Goal: Find contact information: Find contact information

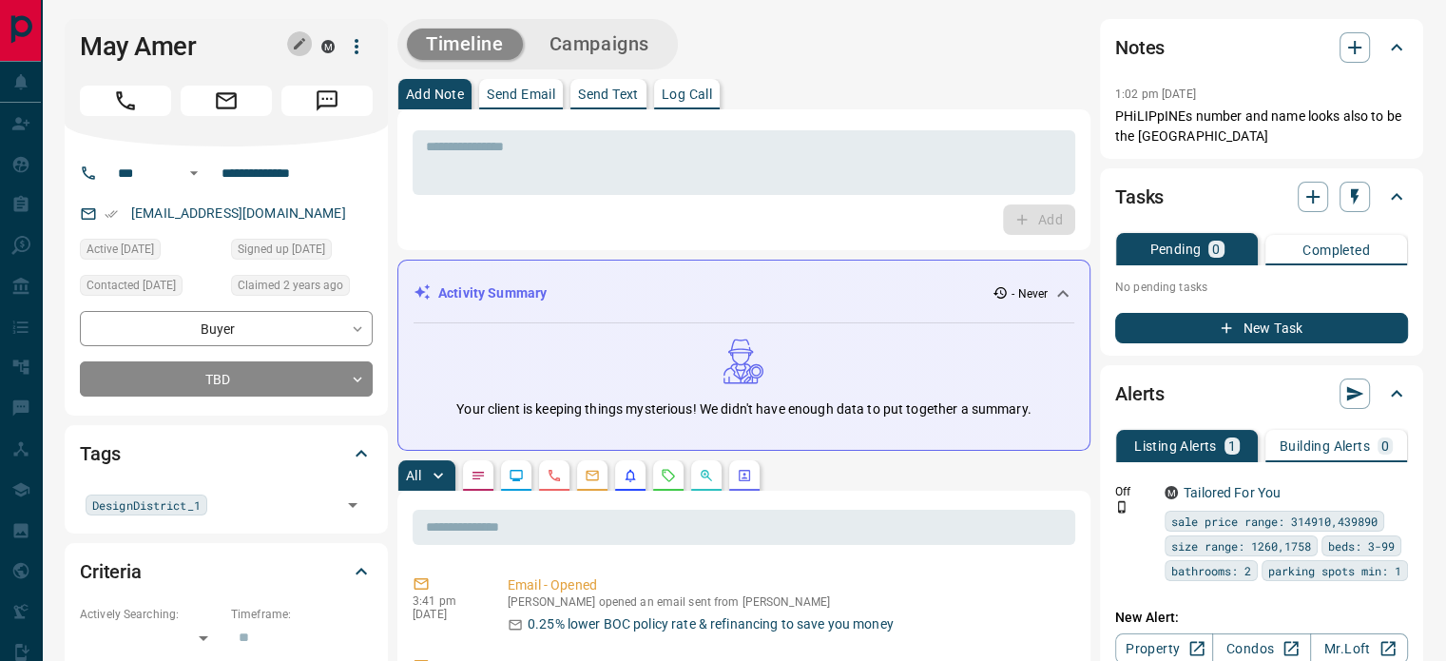
click at [292, 41] on icon "button" at bounding box center [299, 43] width 15 height 15
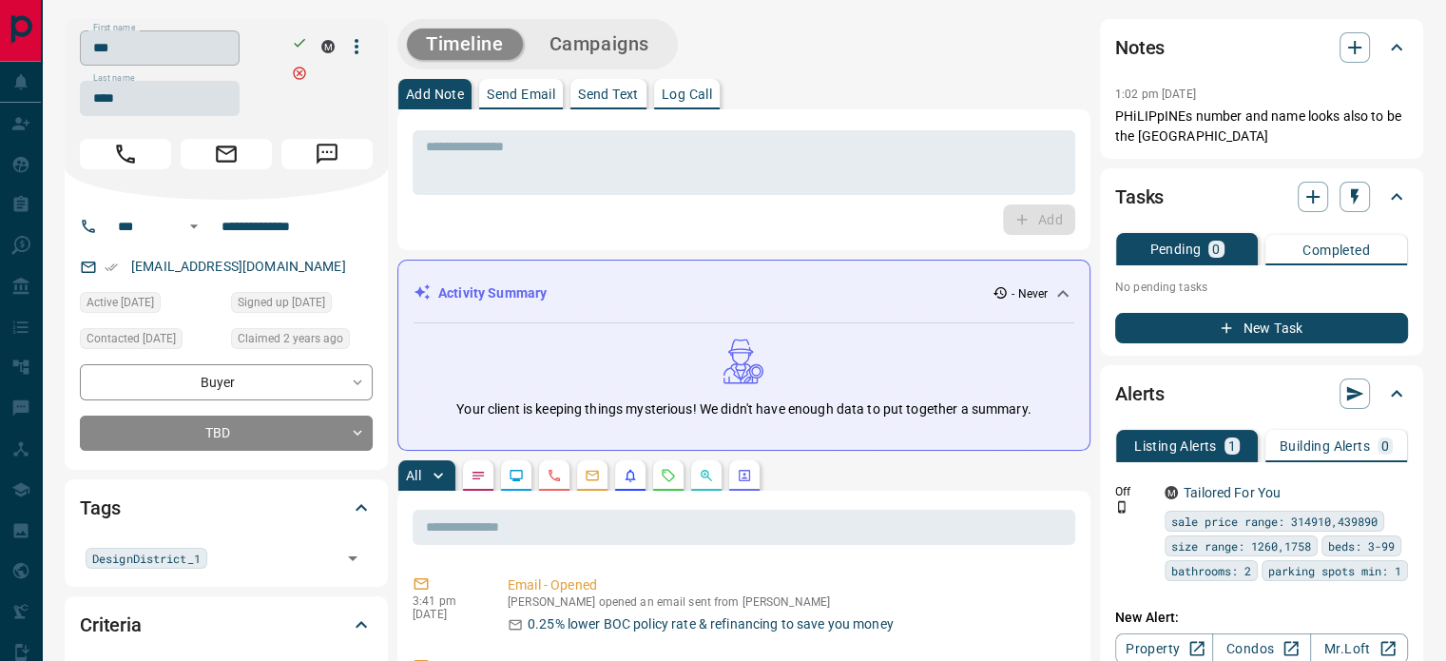
click at [224, 48] on input "***" at bounding box center [160, 47] width 160 height 35
click at [147, 107] on input "****" at bounding box center [160, 98] width 160 height 35
click at [263, 227] on input "**********" at bounding box center [288, 226] width 148 height 30
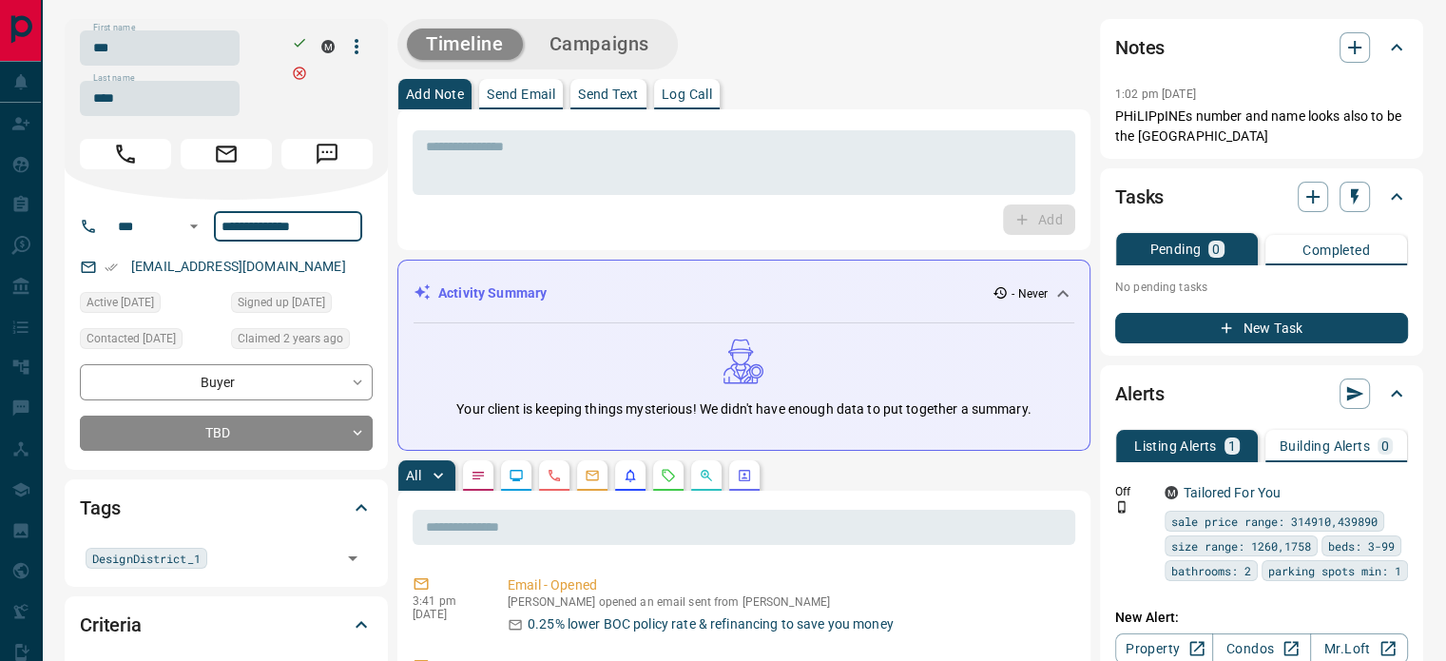
click at [263, 227] on input "**********" at bounding box center [288, 226] width 148 height 30
click at [278, 276] on div "[EMAIL_ADDRESS][DOMAIN_NAME]" at bounding box center [226, 266] width 293 height 31
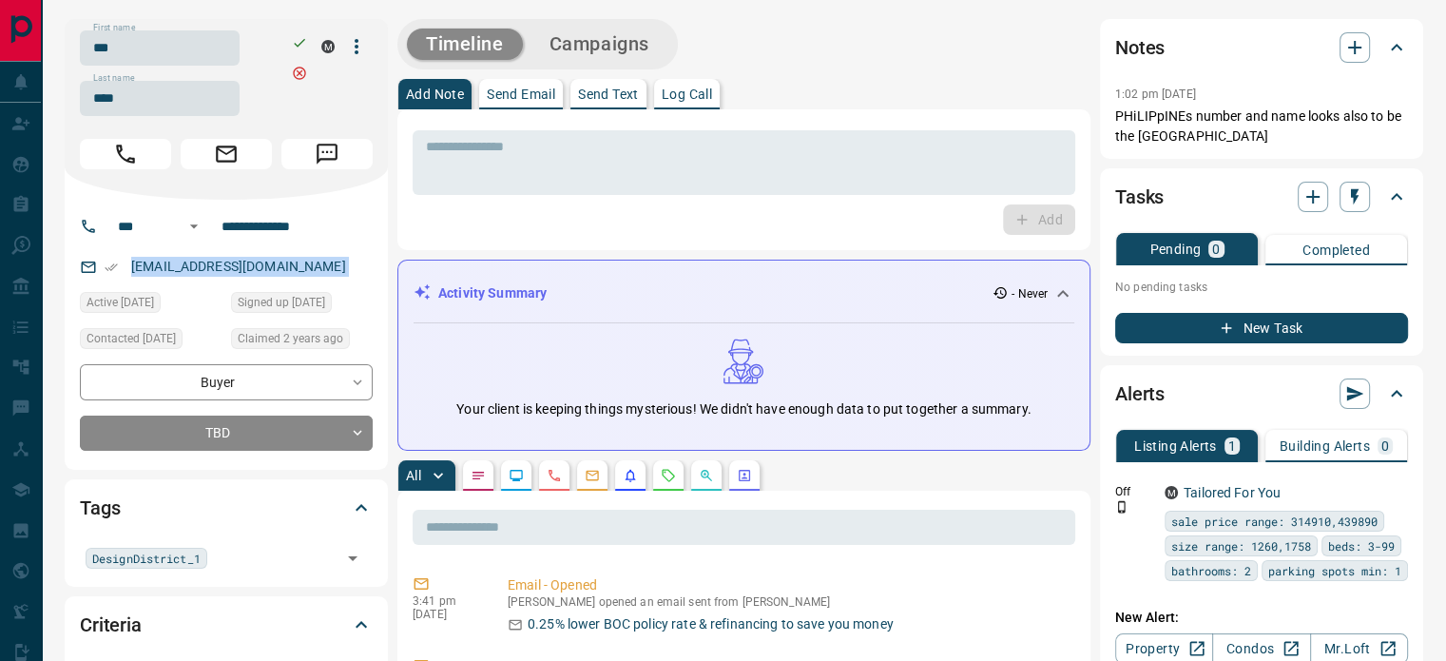
click at [278, 276] on div "[EMAIL_ADDRESS][DOMAIN_NAME]" at bounding box center [226, 266] width 293 height 31
copy link "[EMAIL_ADDRESS][DOMAIN_NAME]"
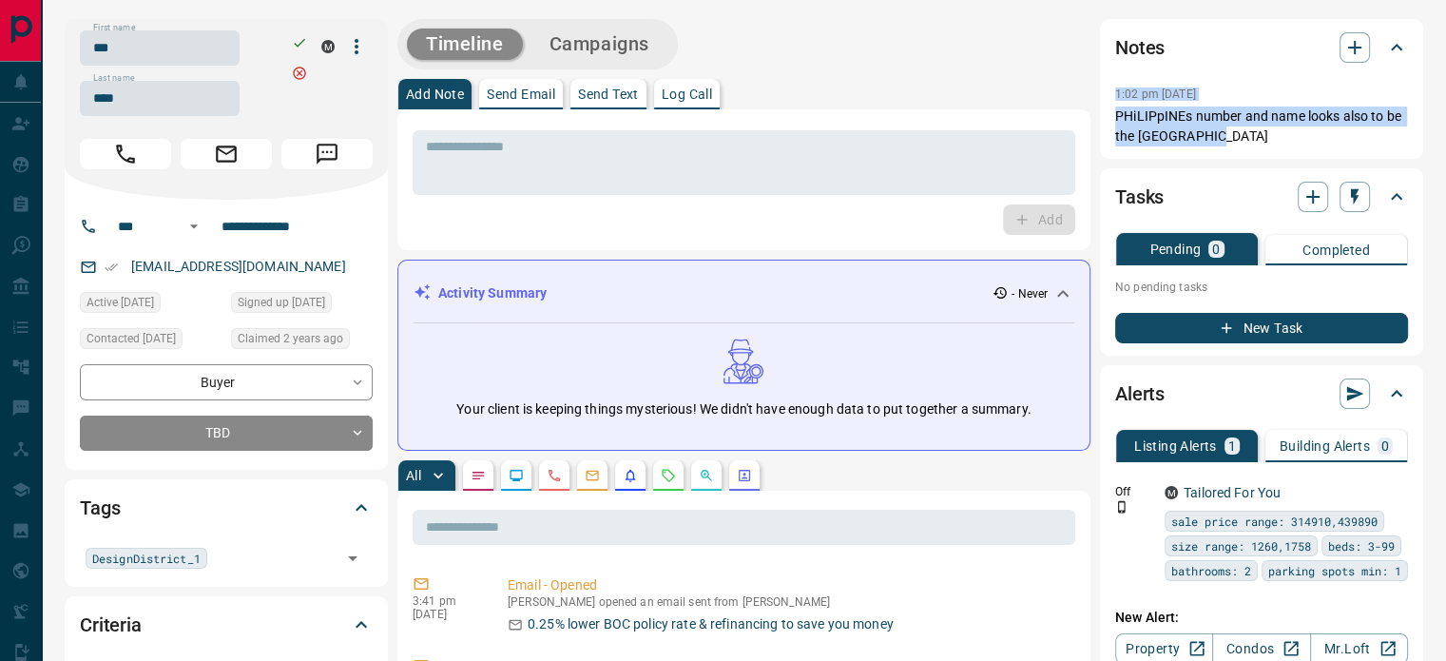
copy div "1:02 pm [DATE] Pin PHiLIPpINEs number and name looks also to be the [GEOGRAPHIC…"
drag, startPoint x: 1207, startPoint y: 134, endPoint x: 1109, endPoint y: 90, distance: 107.2
click at [1109, 90] on div "Notes 1:02 pm [DATE] PHiLIPpINEs number and name looks also to be the [GEOGRAPH…" at bounding box center [1261, 89] width 323 height 140
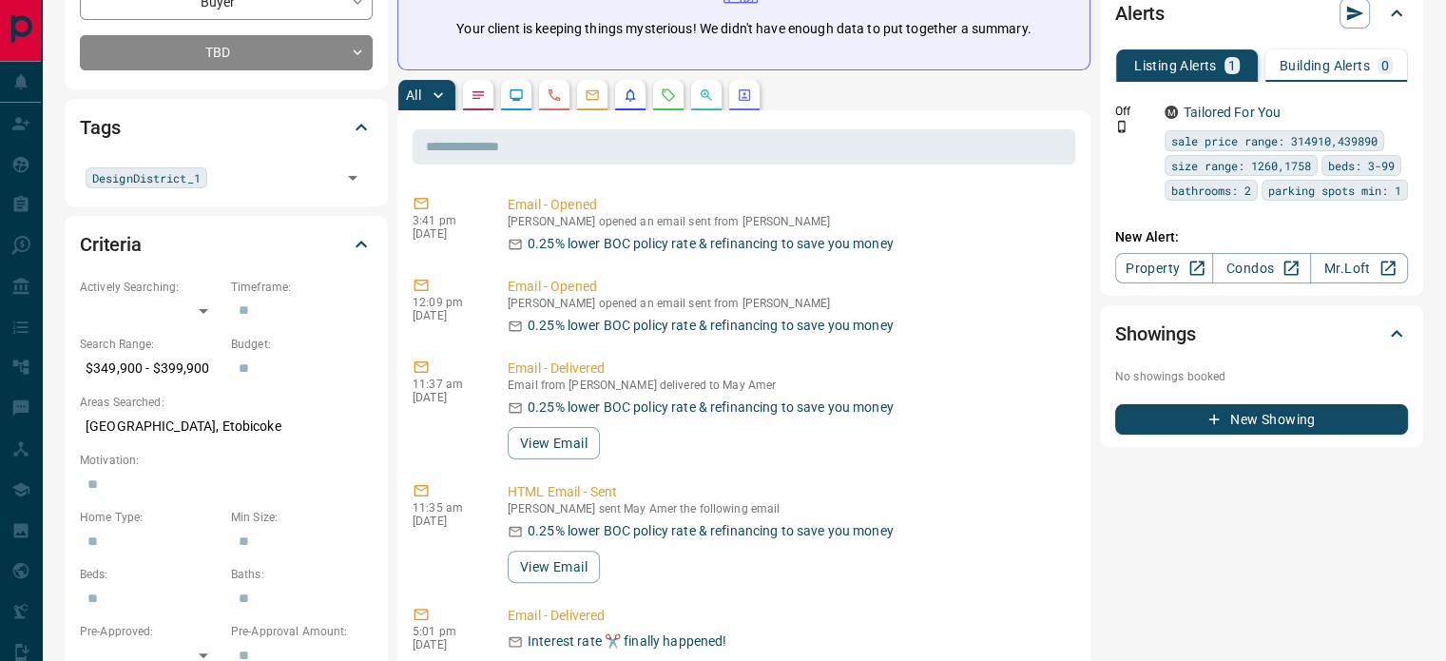
click at [169, 432] on p "[GEOGRAPHIC_DATA], Etobicoke" at bounding box center [226, 426] width 293 height 31
copy p "[GEOGRAPHIC_DATA], Etobicoke"
click at [555, 82] on button "button" at bounding box center [554, 95] width 30 height 30
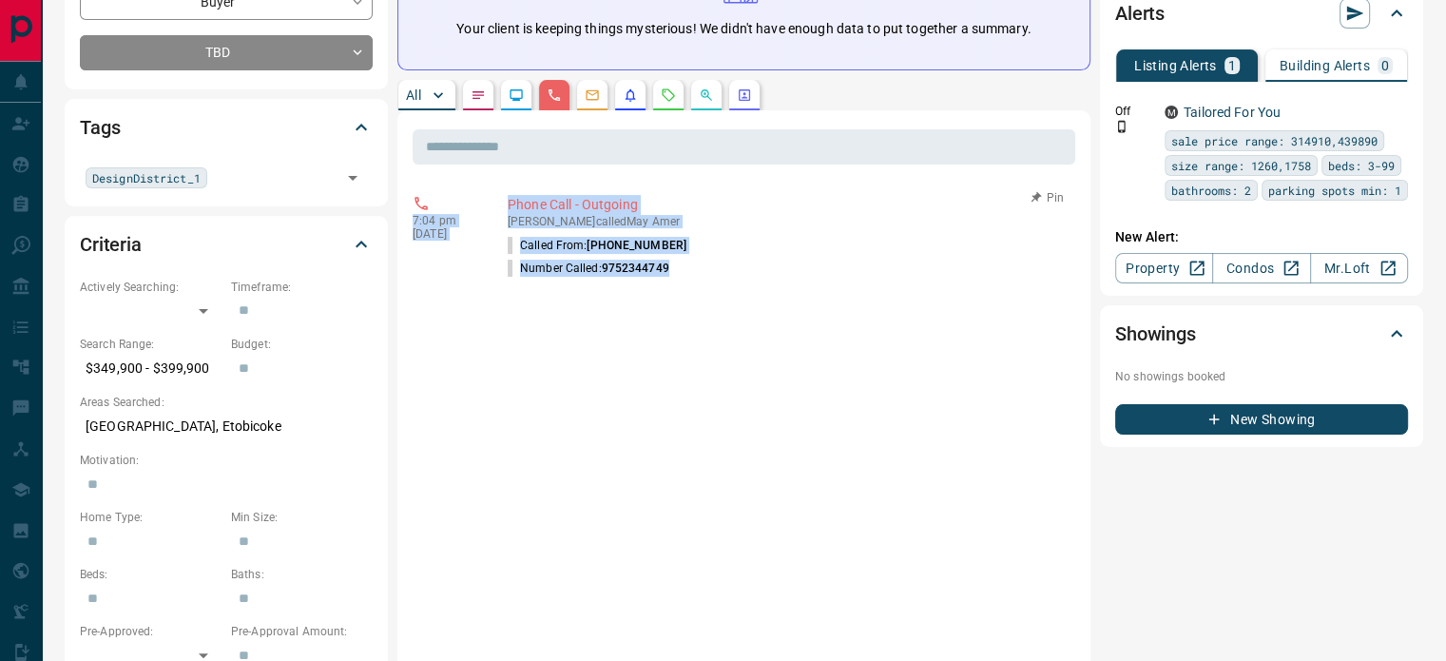
copy div "7:04 pm [DATE] Phone Call - Outgoing [PERSON_NAME] called May Amer Called From:…"
drag, startPoint x: 605, startPoint y: 239, endPoint x: 435, endPoint y: 193, distance: 175.3
click at [435, 193] on div "7:04 pm [DATE] Phone Call - Outgoing [PERSON_NAME] called May Amer Called From:…" at bounding box center [744, 237] width 663 height 96
click at [587, 87] on icon "Emails" at bounding box center [592, 94] width 15 height 15
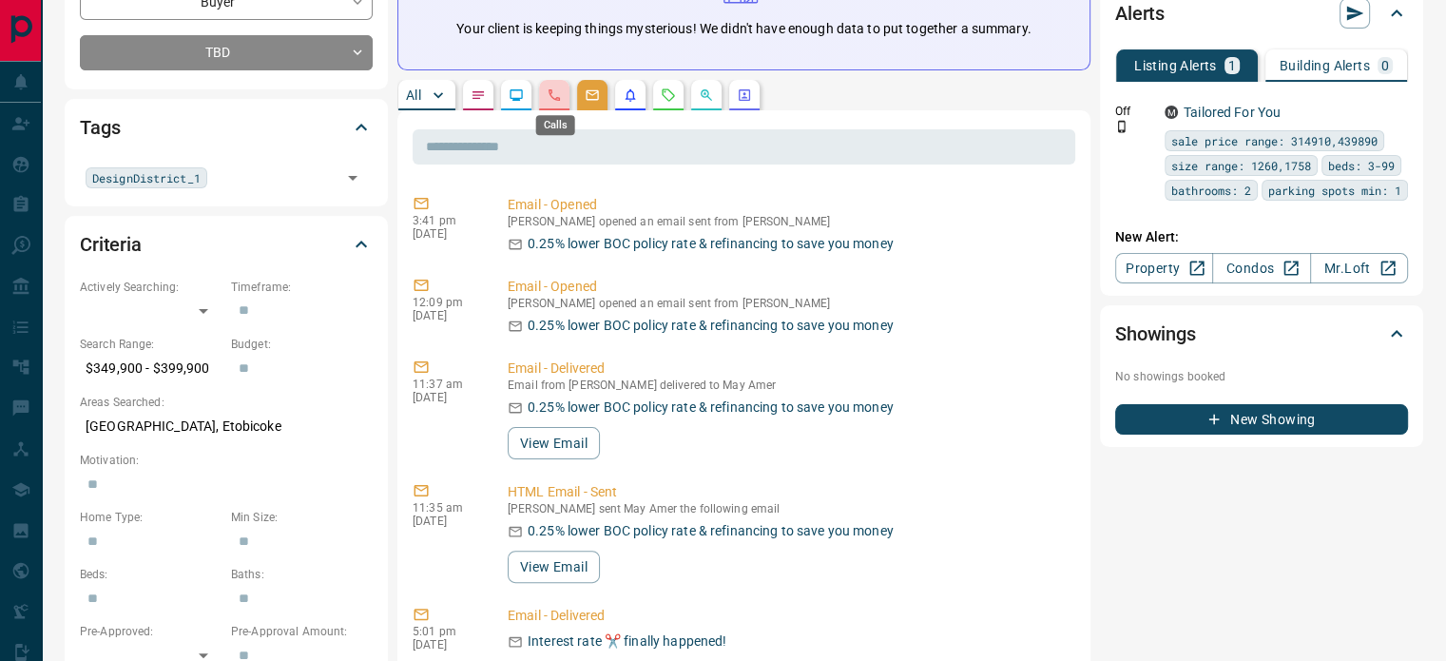
click at [557, 95] on icon "Calls" at bounding box center [554, 94] width 15 height 15
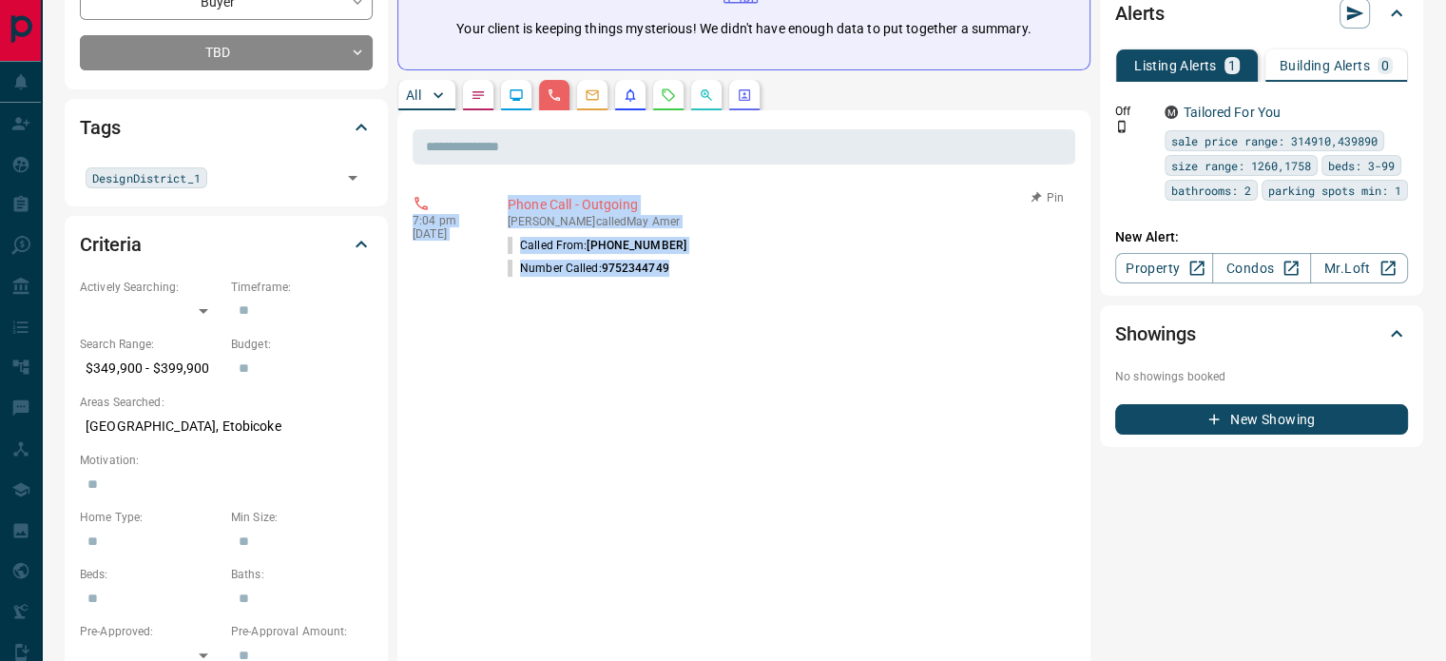
copy div "7:04 pm [DATE] Phone Call - Outgoing [PERSON_NAME] called May Amer Called From:…"
drag, startPoint x: 678, startPoint y: 268, endPoint x: 416, endPoint y: 210, distance: 267.8
click at [416, 210] on div "7:04 pm [DATE] Phone Call - Outgoing [PERSON_NAME] called May Amer Called From:…" at bounding box center [744, 237] width 663 height 96
